Goal: Navigation & Orientation: Find specific page/section

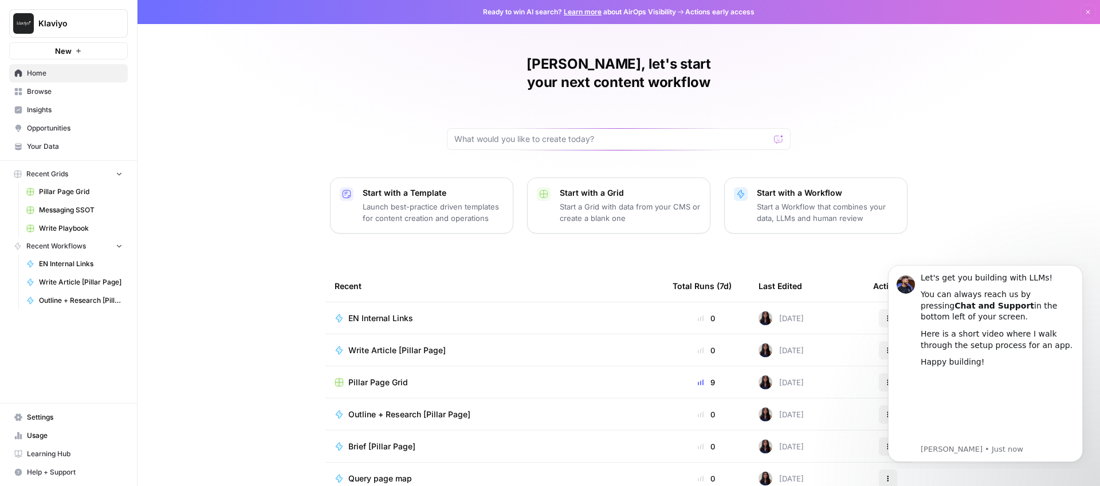
click at [279, 135] on div "[PERSON_NAME], let's start your next content workflow Start with a Template Lau…" at bounding box center [618, 272] width 962 height 545
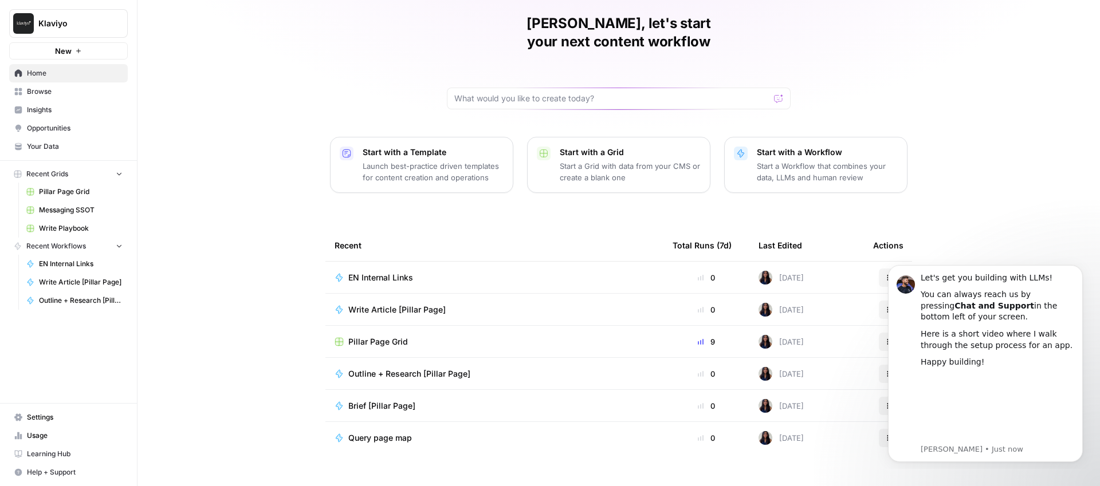
click at [57, 99] on link "Browse" at bounding box center [68, 91] width 119 height 18
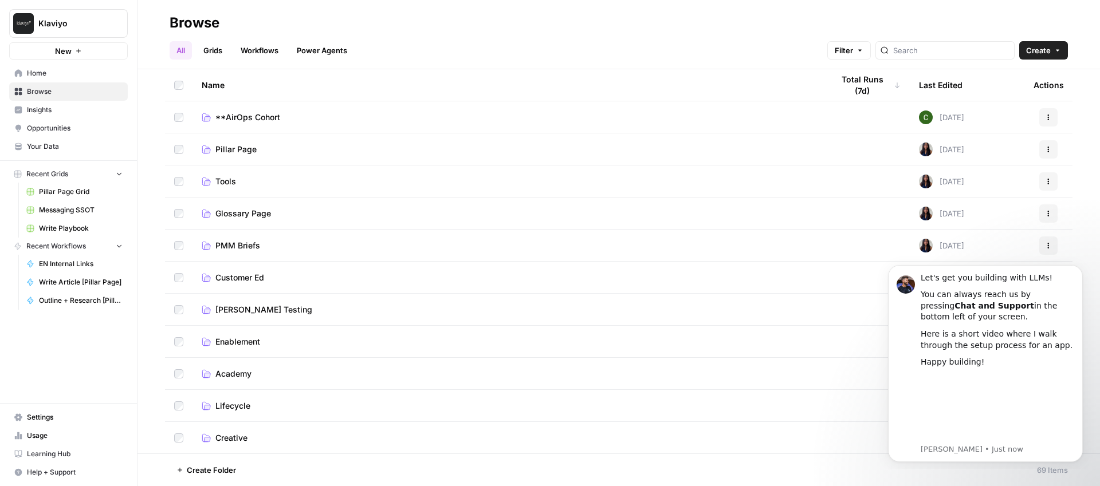
click at [46, 106] on span "Insights" at bounding box center [75, 110] width 96 height 10
